Goal: Task Accomplishment & Management: Manage account settings

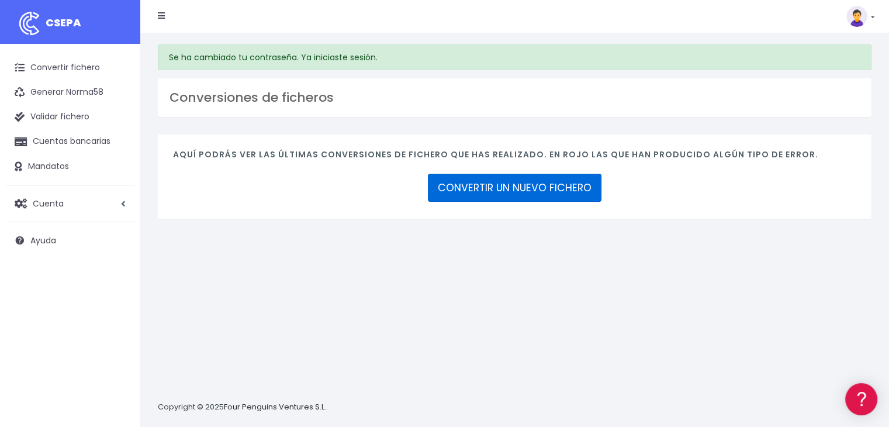
click at [519, 184] on link "CONVERTIR UN NUEVO FICHERO" at bounding box center [515, 188] width 174 height 28
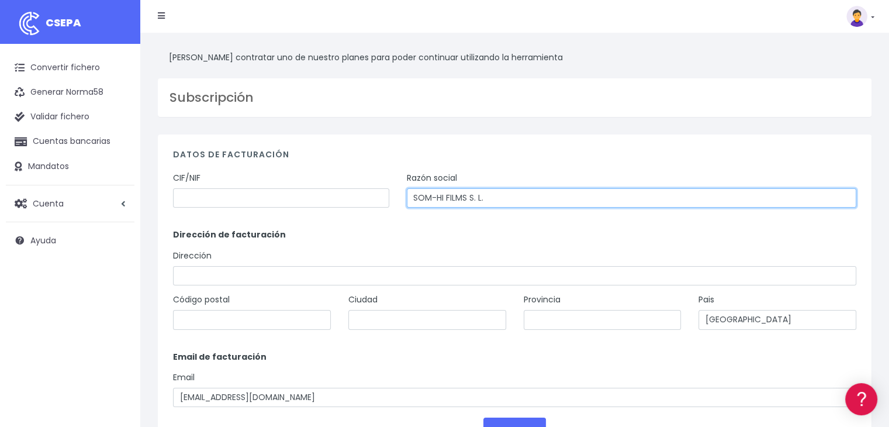
drag, startPoint x: 540, startPoint y: 199, endPoint x: 531, endPoint y: 204, distance: 10.5
click at [540, 199] on input "SOM-HI FILMS S. L." at bounding box center [632, 198] width 450 height 20
drag, startPoint x: 538, startPoint y: 194, endPoint x: 353, endPoint y: 199, distance: 186.0
click at [353, 199] on div "CIF/NIF Razón social SOM-HI FILMS S. L." at bounding box center [514, 194] width 701 height 44
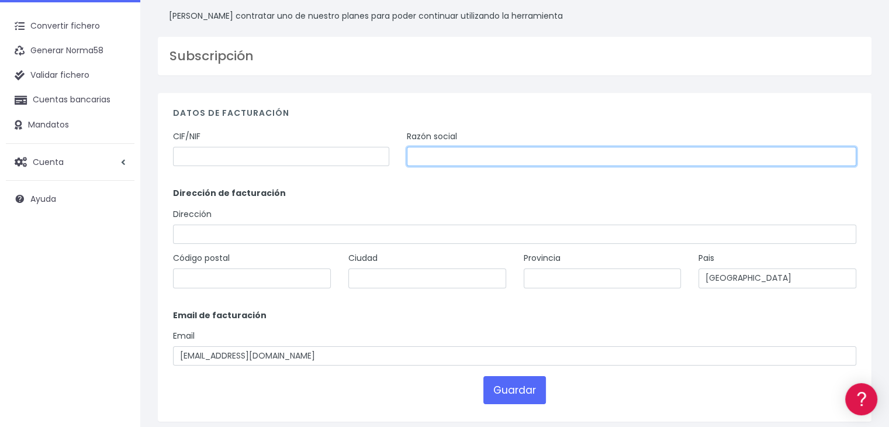
scroll to position [103, 0]
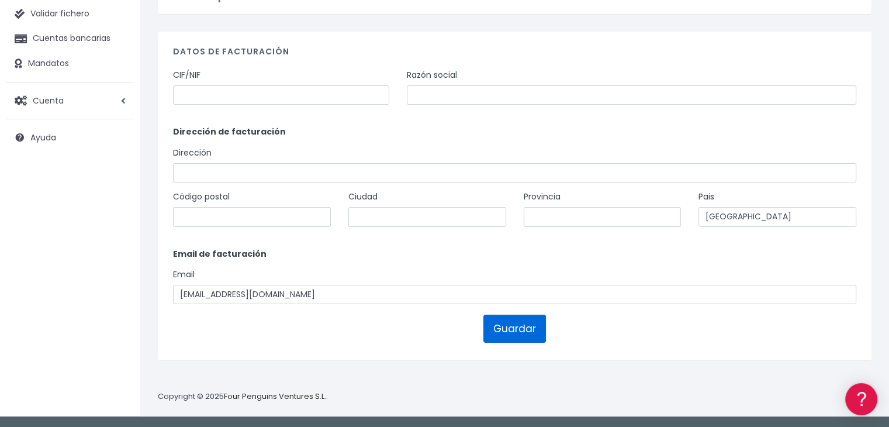
click at [517, 315] on button "Guardar" at bounding box center [515, 329] width 63 height 28
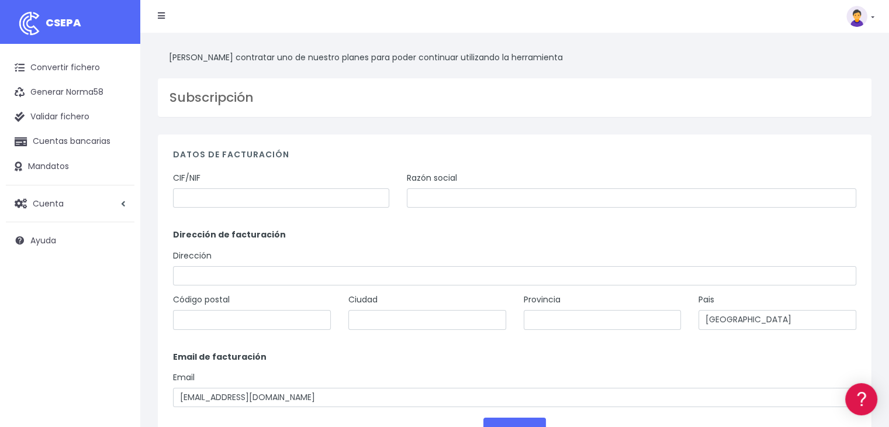
click at [859, 16] on img at bounding box center [857, 16] width 21 height 21
click at [828, 158] on link "Salir" at bounding box center [833, 162] width 81 height 22
